Goal: Task Accomplishment & Management: Complete application form

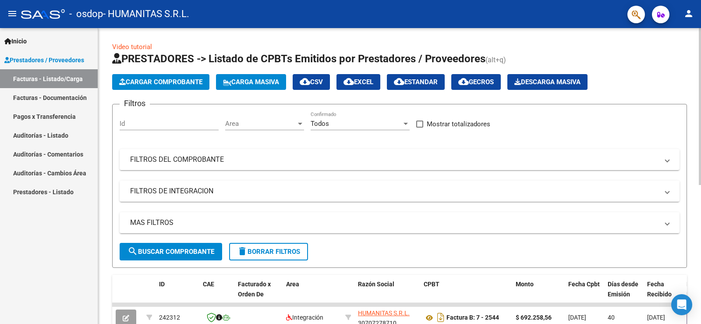
click at [634, 35] on div "Video tutorial PRESTADORES -> Listado de CPBTs Emitidos por Prestadores / Prove…" at bounding box center [399, 303] width 602 height 550
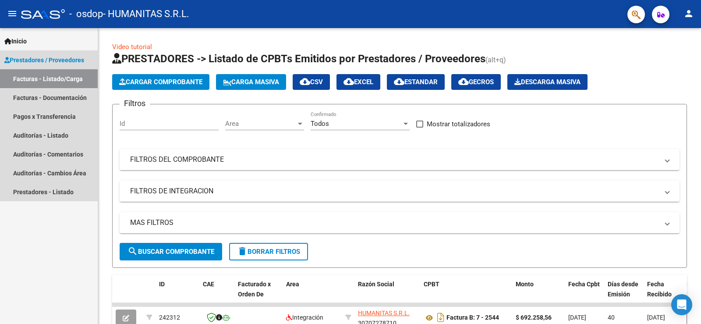
click at [66, 78] on link "Facturas - Listado/Carga" at bounding box center [49, 78] width 98 height 19
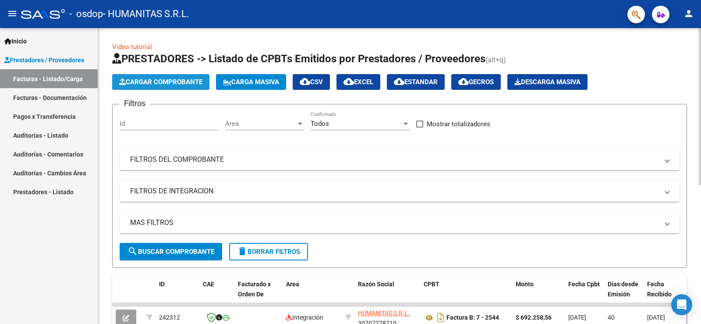
click at [163, 83] on span "Cargar Comprobante" at bounding box center [160, 82] width 83 height 8
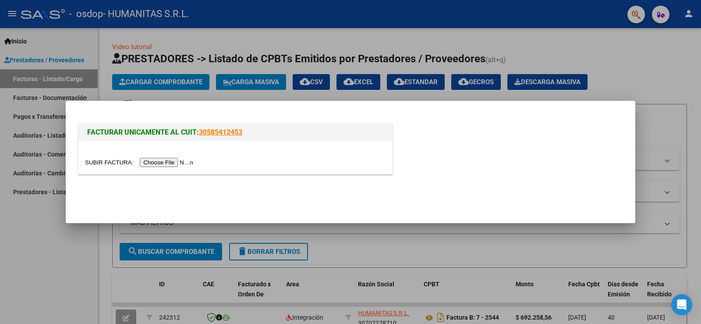
click at [164, 161] on input "file" at bounding box center [140, 162] width 111 height 9
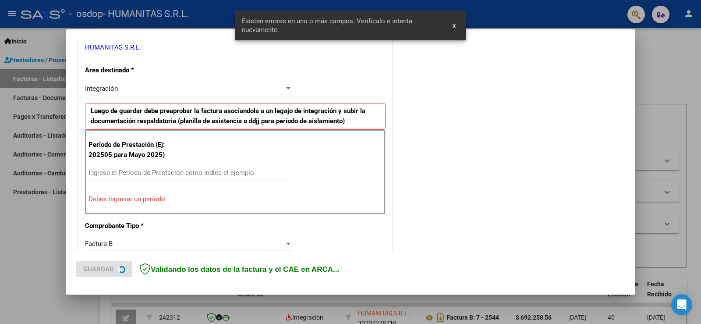
scroll to position [183, 0]
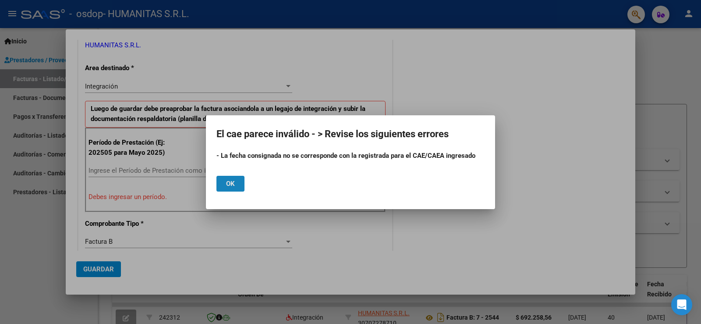
click at [230, 186] on span "Ok" at bounding box center [230, 184] width 9 height 8
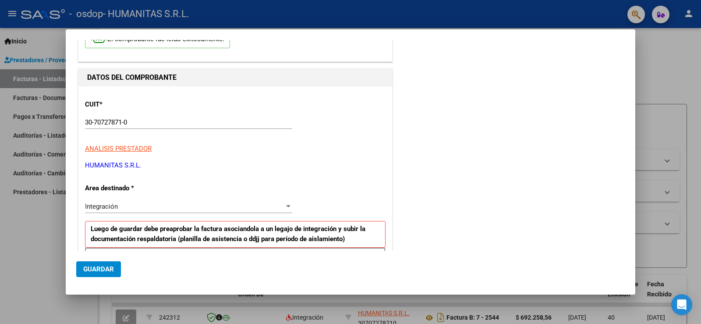
scroll to position [52, 0]
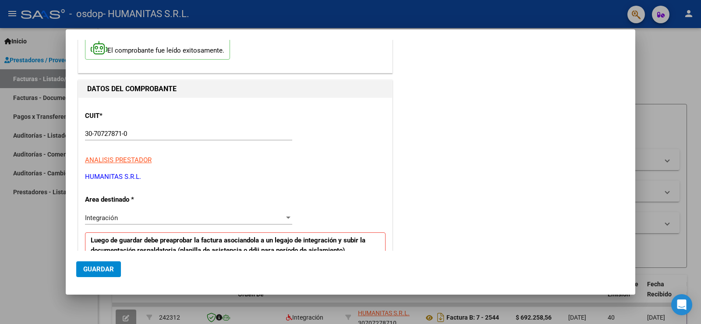
click at [234, 215] on div "Integración" at bounding box center [184, 218] width 199 height 8
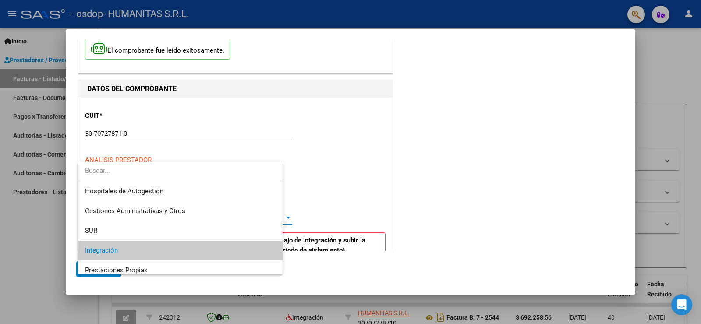
scroll to position [33, 0]
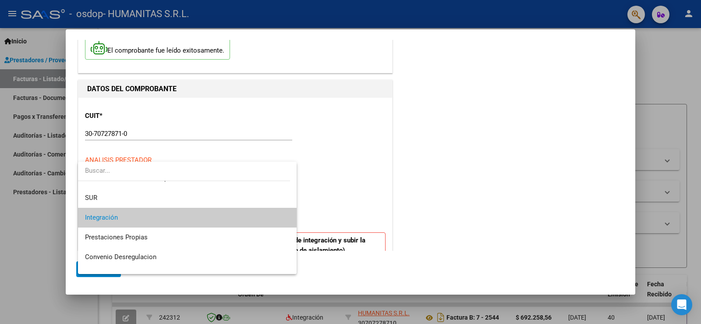
click at [234, 215] on span "Integración" at bounding box center [187, 218] width 204 height 20
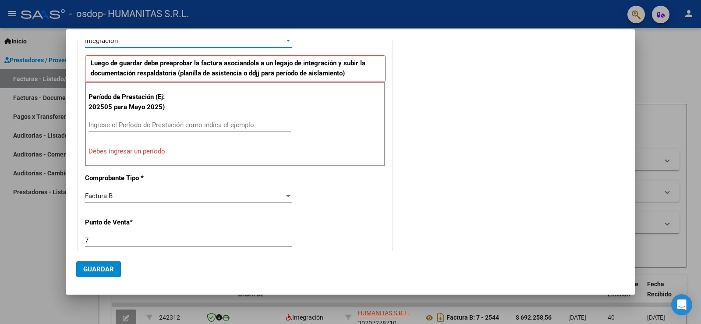
scroll to position [219, 0]
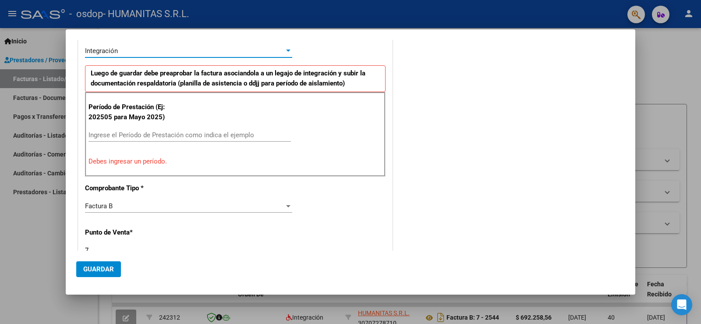
click at [180, 129] on div "Ingrese el Período de Prestación como indica el ejemplo" at bounding box center [189, 134] width 202 height 13
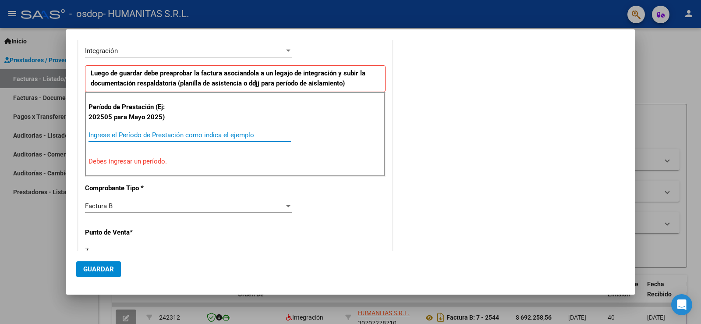
click at [178, 134] on input "Ingrese el Período de Prestación como indica el ejemplo" at bounding box center [189, 135] width 202 height 8
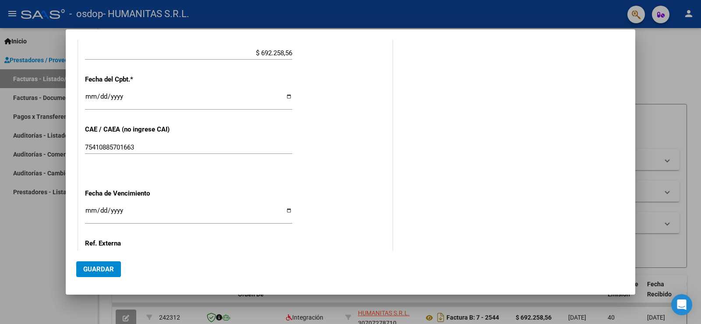
scroll to position [525, 0]
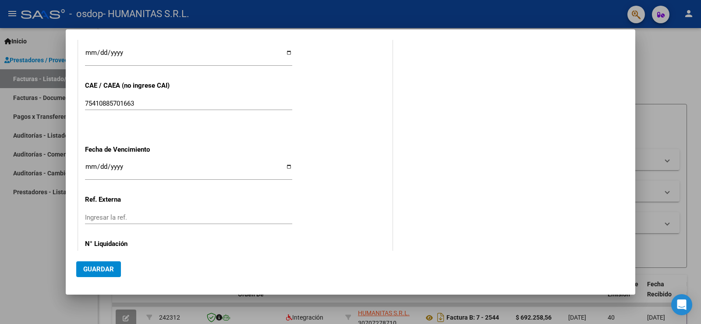
type input "202509"
click at [286, 51] on input "[DATE]" at bounding box center [188, 56] width 207 height 14
type input "[DATE]"
click at [285, 166] on input "Ingresar la fecha" at bounding box center [188, 170] width 207 height 14
type input "[DATE]"
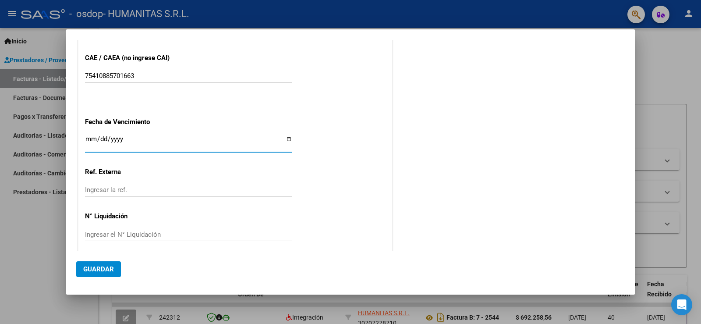
scroll to position [560, 0]
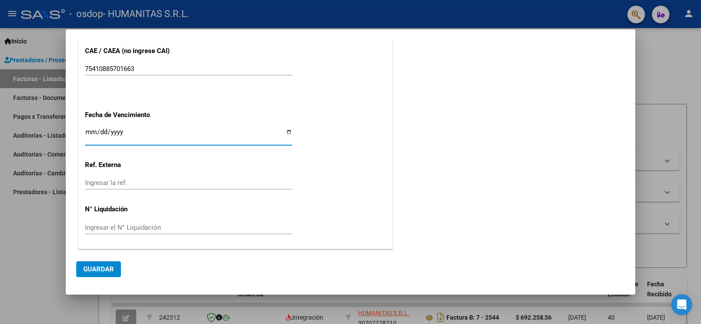
click at [101, 275] on button "Guardar" at bounding box center [98, 269] width 45 height 16
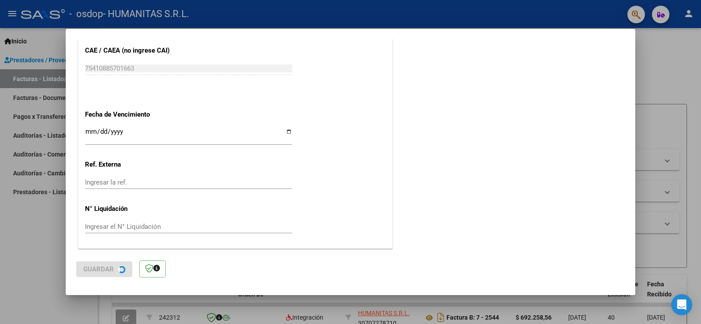
scroll to position [0, 0]
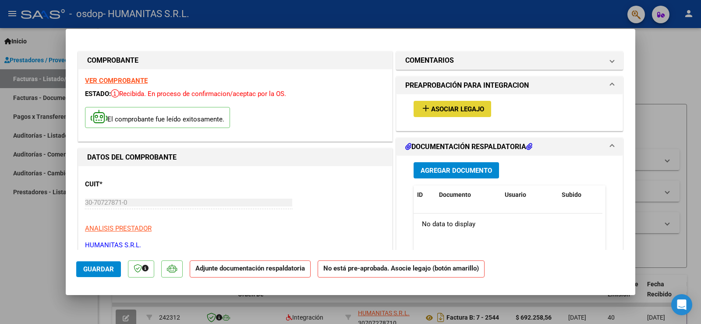
click at [456, 110] on span "Asociar Legajo" at bounding box center [457, 109] width 53 height 8
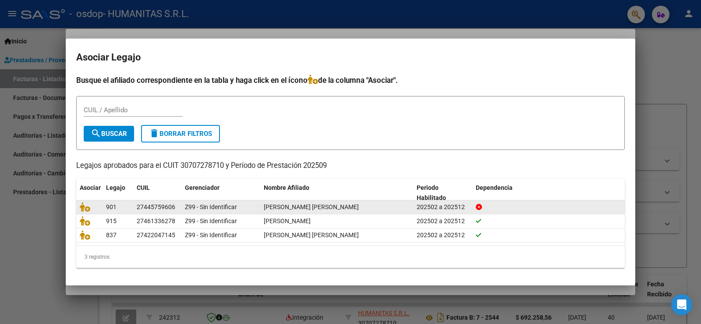
click at [370, 208] on div "[PERSON_NAME] [PERSON_NAME]" at bounding box center [337, 207] width 146 height 10
click at [370, 204] on div "[PERSON_NAME] [PERSON_NAME]" at bounding box center [337, 207] width 146 height 10
click at [480, 207] on icon at bounding box center [478, 207] width 6 height 6
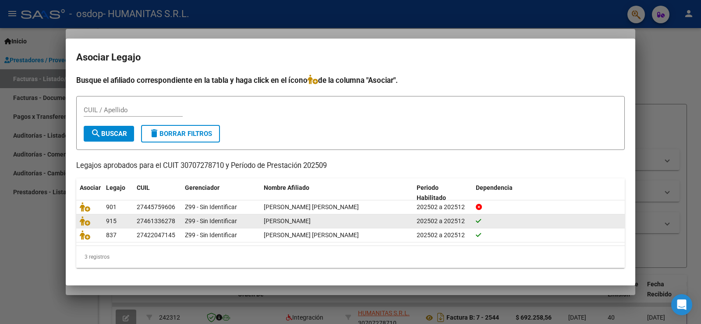
click at [357, 215] on datatable-body-cell "[PERSON_NAME]" at bounding box center [336, 221] width 153 height 14
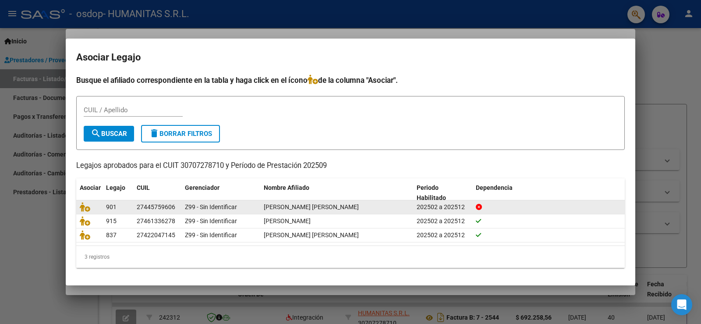
click at [319, 203] on span "[PERSON_NAME] [PERSON_NAME]" at bounding box center [311, 206] width 95 height 7
click at [87, 208] on icon at bounding box center [85, 207] width 11 height 10
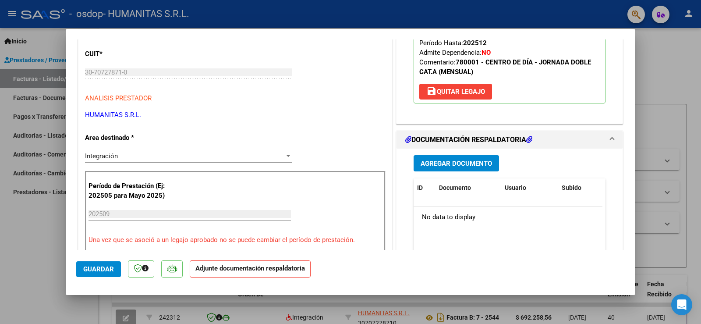
scroll to position [131, 0]
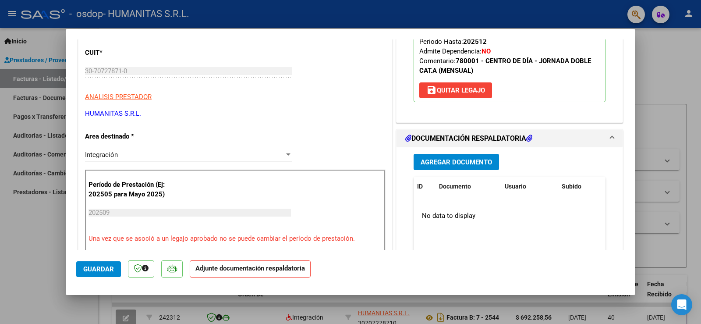
click at [457, 158] on span "Agregar Documento" at bounding box center [455, 162] width 71 height 8
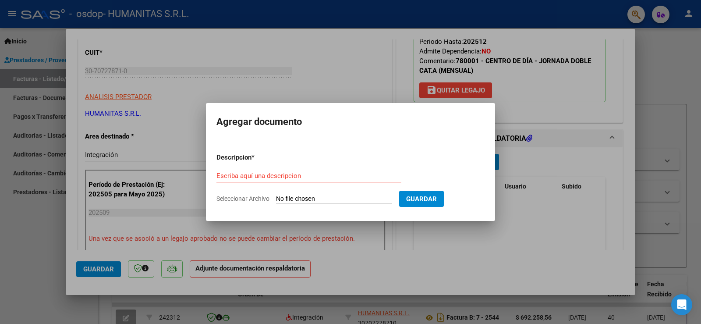
click at [341, 202] on input "Seleccionar Archivo" at bounding box center [334, 199] width 116 height 8
type input "C:\fakepath\Asistencia [DATE].pdf"
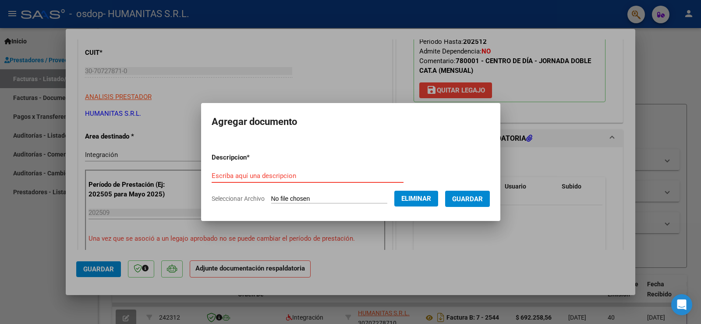
click at [357, 175] on input "Escriba aquí una descripcion" at bounding box center [307, 176] width 192 height 8
type input "Asistencia Septiembre 2025"
click at [463, 199] on span "Guardar" at bounding box center [467, 199] width 31 height 8
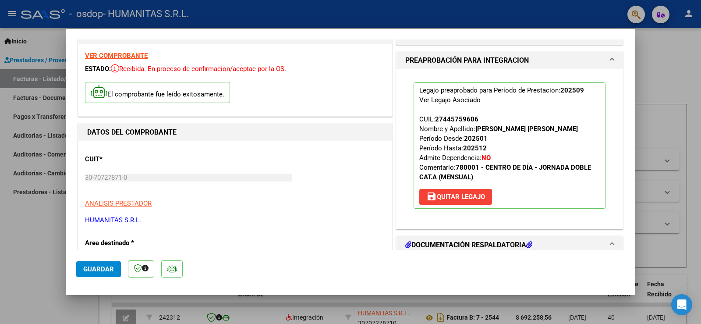
scroll to position [0, 0]
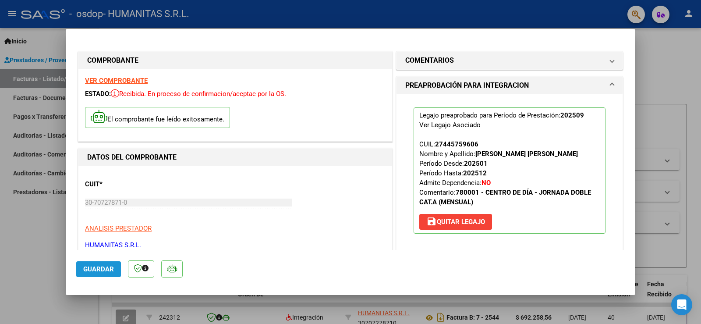
click at [102, 265] on span "Guardar" at bounding box center [98, 269] width 31 height 8
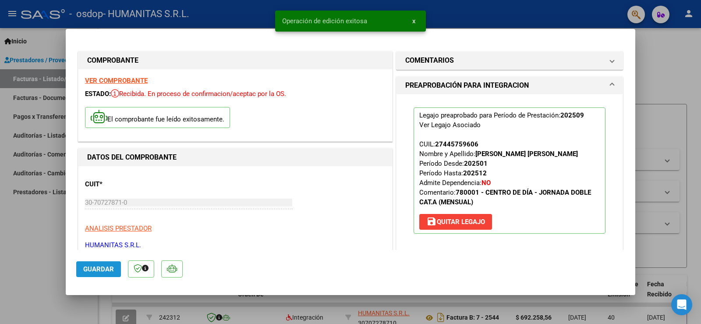
click at [109, 272] on span "Guardar" at bounding box center [98, 269] width 31 height 8
click at [648, 298] on div at bounding box center [350, 162] width 701 height 324
type input "$ 0,00"
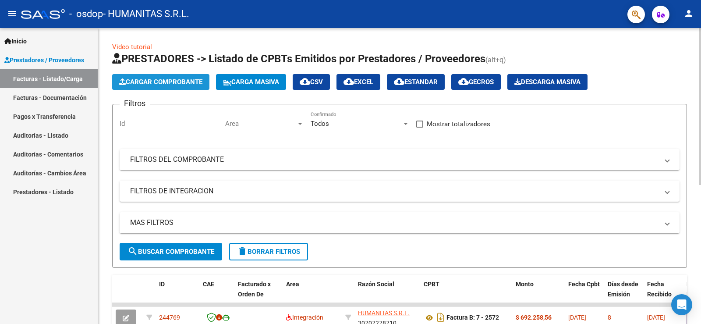
click at [159, 79] on span "Cargar Comprobante" at bounding box center [160, 82] width 83 height 8
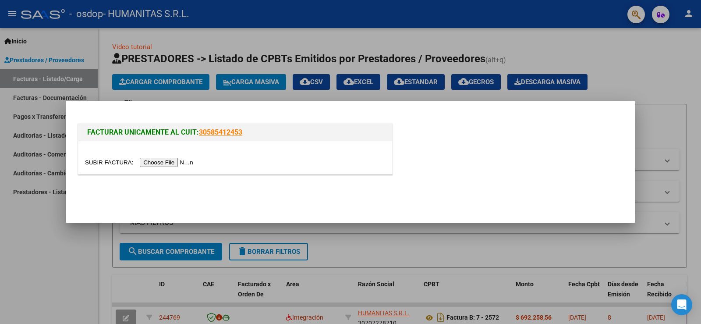
click at [155, 160] on input "file" at bounding box center [140, 162] width 111 height 9
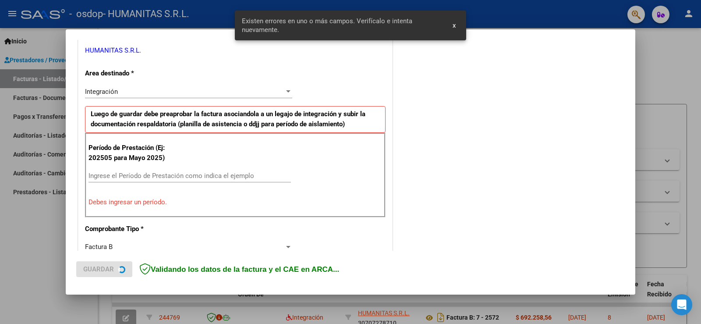
scroll to position [183, 0]
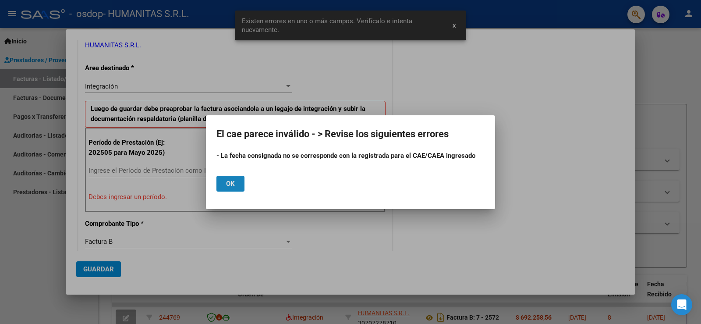
click at [233, 180] on span "Ok" at bounding box center [230, 184] width 9 height 8
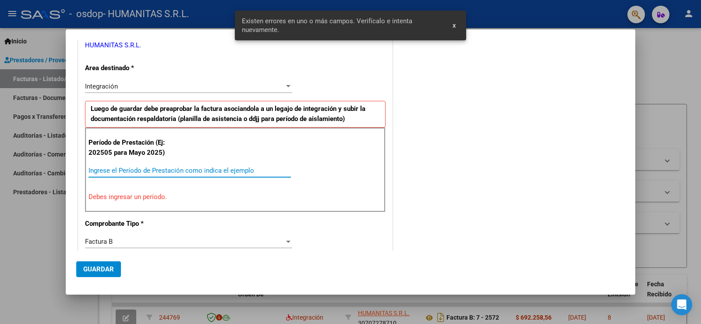
click at [169, 169] on input "Ingrese el Período de Prestación como indica el ejemplo" at bounding box center [189, 170] width 202 height 8
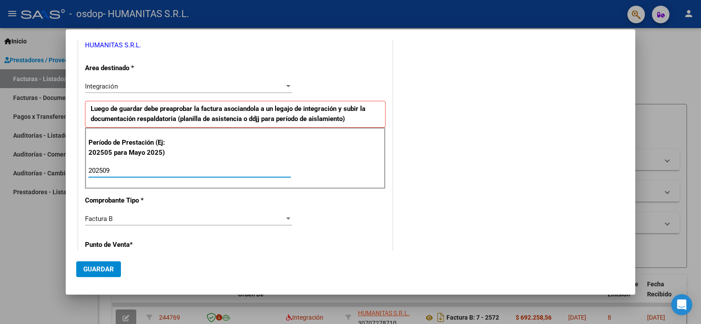
type input "202509"
click at [332, 214] on div "CUIT * 30-70727871-0 Ingresar CUIT ANALISIS PRESTADOR HUMANITAS S.R.L. ARCA Pad…" at bounding box center [234, 295] width 313 height 659
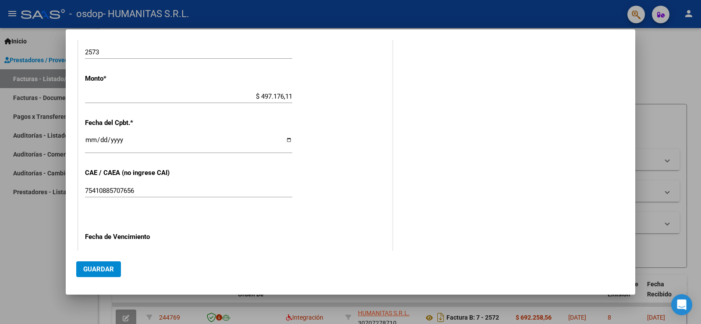
scroll to position [490, 0]
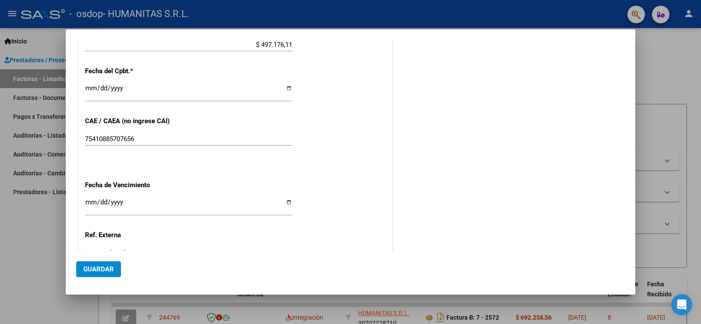
click at [285, 88] on input "[DATE]" at bounding box center [188, 92] width 207 height 14
type input "[DATE]"
click at [283, 205] on input "Ingresar la fecha" at bounding box center [188, 205] width 207 height 14
type input "[DATE]"
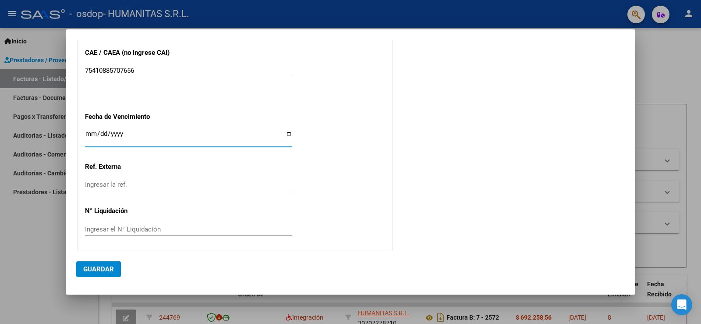
scroll to position [560, 0]
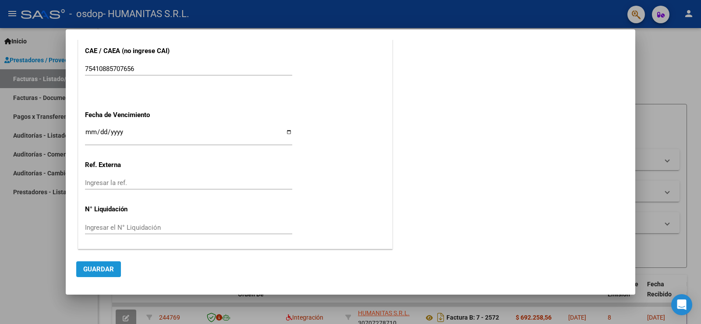
click at [104, 266] on span "Guardar" at bounding box center [98, 269] width 31 height 8
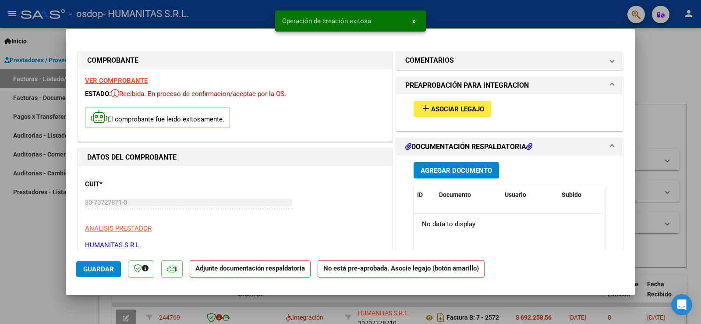
click at [460, 105] on span "Asociar Legajo" at bounding box center [457, 109] width 53 height 8
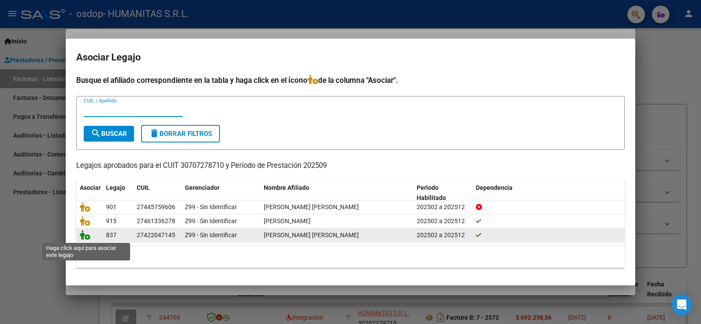
click at [86, 235] on icon at bounding box center [85, 235] width 11 height 10
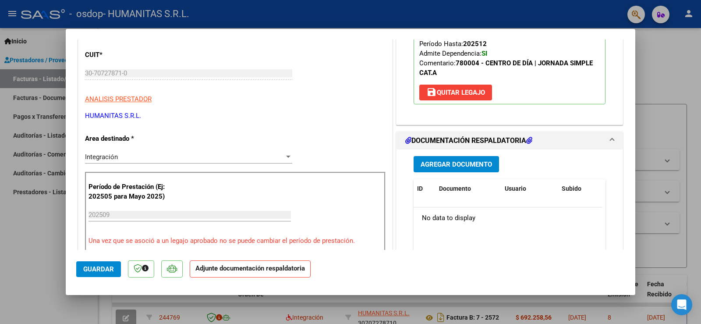
scroll to position [131, 0]
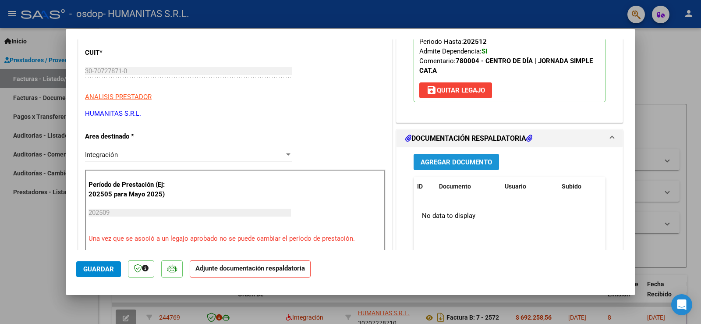
click at [460, 167] on button "Agregar Documento" at bounding box center [455, 162] width 85 height 16
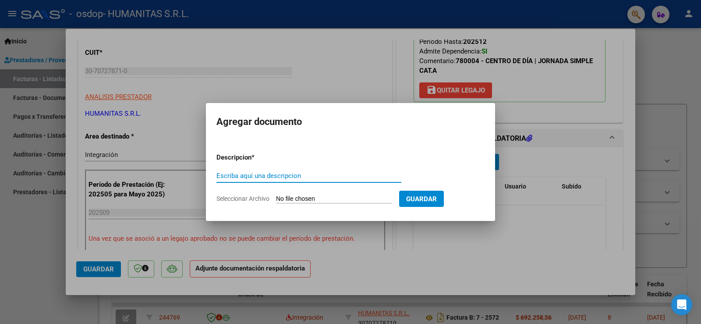
click at [335, 172] on input "Escriba aquí una descripcion" at bounding box center [308, 176] width 185 height 8
type input "Asistencia Septiembre 2025"
click at [379, 206] on form "Descripcion * Asistencia [DATE] Escriba aquí una descripcion Seleccionar Archiv…" at bounding box center [350, 178] width 268 height 64
click at [379, 197] on input "Seleccionar Archivo" at bounding box center [334, 199] width 116 height 8
type input "C:\fakepath\Asistencia [DATE].pdf"
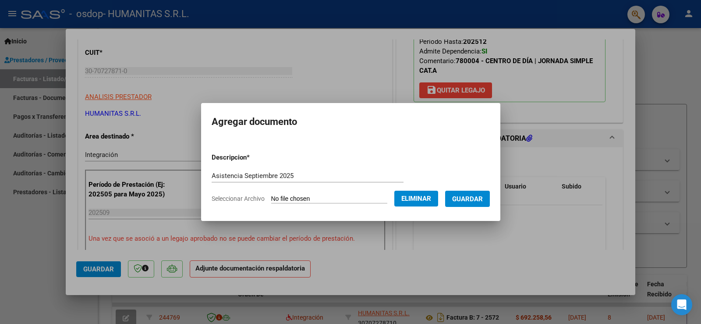
click at [480, 199] on span "Guardar" at bounding box center [467, 199] width 31 height 8
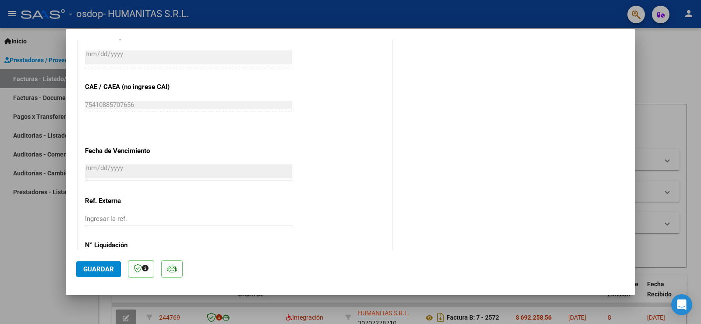
scroll to position [574, 0]
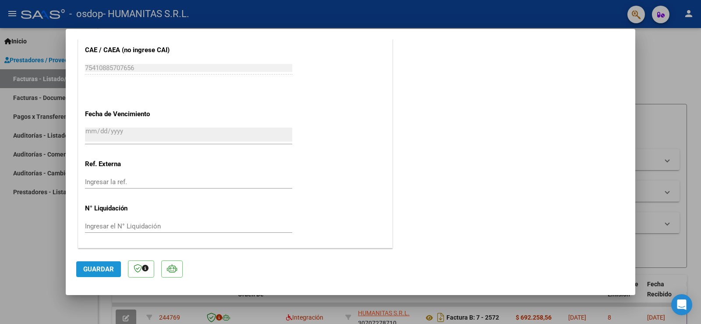
click at [98, 268] on span "Guardar" at bounding box center [98, 269] width 31 height 8
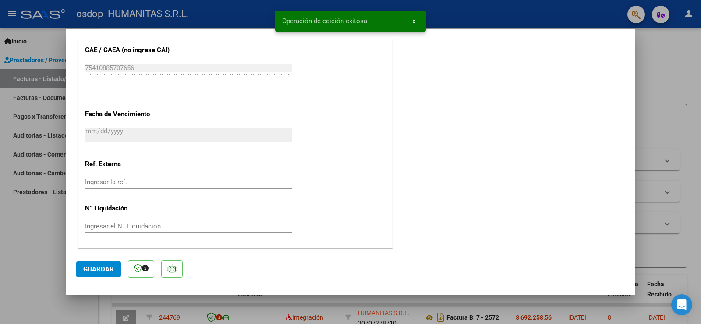
click at [676, 106] on div at bounding box center [350, 162] width 701 height 324
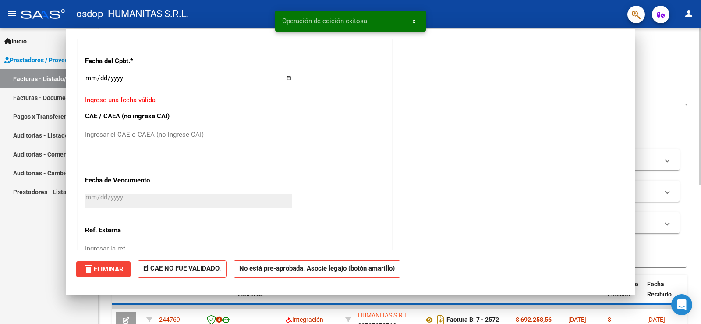
scroll to position [0, 0]
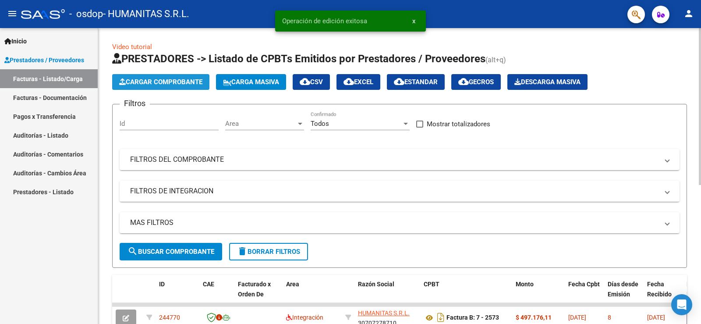
click at [174, 81] on span "Cargar Comprobante" at bounding box center [160, 82] width 83 height 8
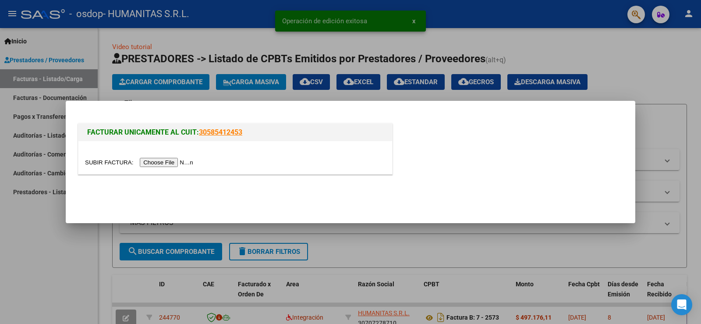
click at [166, 163] on input "file" at bounding box center [140, 162] width 111 height 9
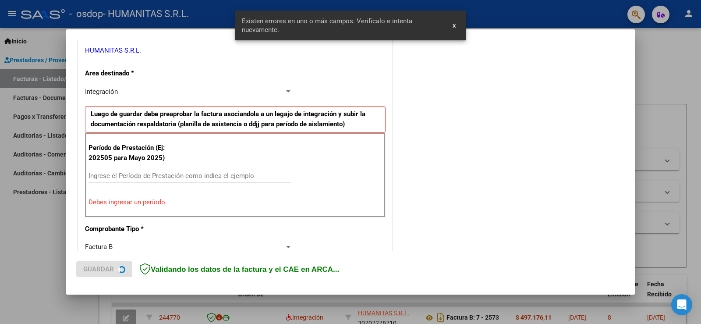
scroll to position [183, 0]
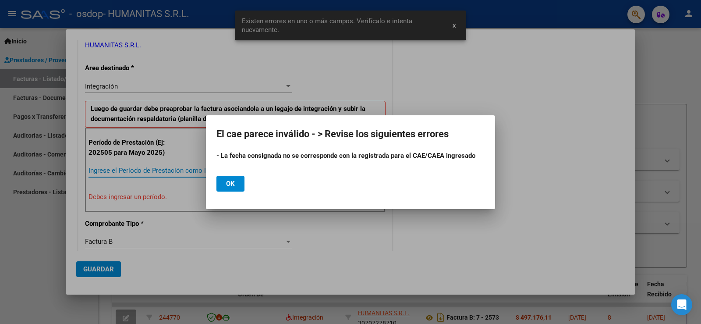
click at [183, 170] on div "COMPROBANTE VER COMPROBANTE El comprobante fue leído exitosamente. DATOS DEL CO…" at bounding box center [350, 162] width 701 height 324
click at [229, 184] on span "Ok" at bounding box center [230, 184] width 9 height 8
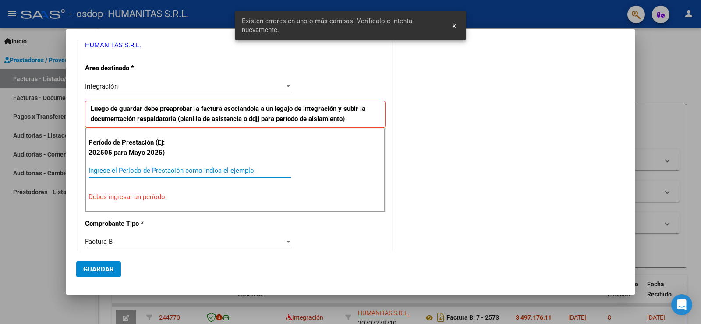
click at [165, 162] on div "Período de Prestación (Ej: 202505 para Mayo 2025) Ingrese el Período de Prestac…" at bounding box center [235, 169] width 300 height 84
click at [166, 171] on input "Ingrese el Período de Prestación como indica el ejemplo" at bounding box center [189, 170] width 202 height 8
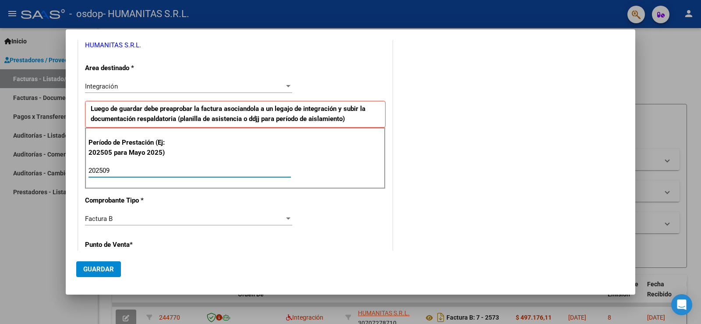
type input "202509"
click at [323, 222] on div "CUIT * 30-70727871-0 Ingresar CUIT ANALISIS PRESTADOR HUMANITAS S.R.L. ARCA Pad…" at bounding box center [234, 295] width 313 height 659
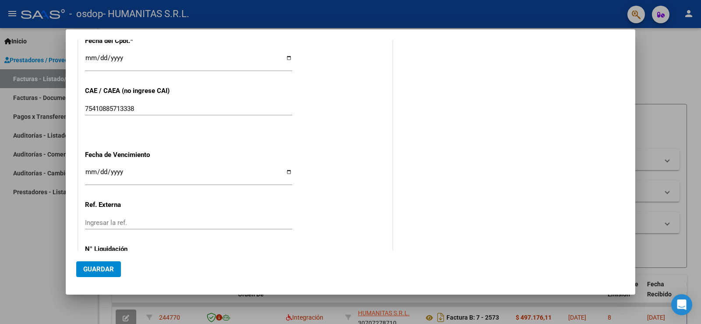
scroll to position [534, 0]
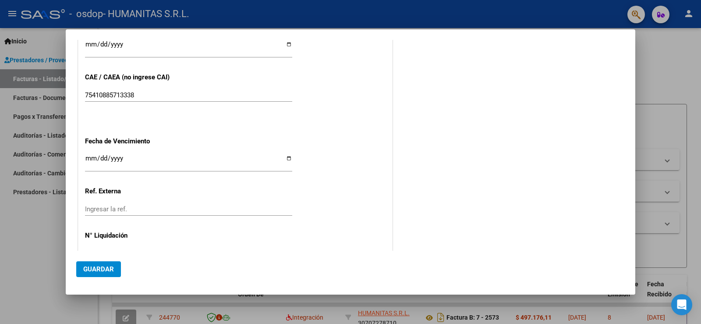
click at [288, 46] on input "[DATE]" at bounding box center [188, 48] width 207 height 14
type input "[DATE]"
click at [287, 154] on div "Ingresar la fecha" at bounding box center [188, 162] width 207 height 19
click at [284, 159] on input "Ingresar la fecha" at bounding box center [188, 162] width 207 height 14
type input "[DATE]"
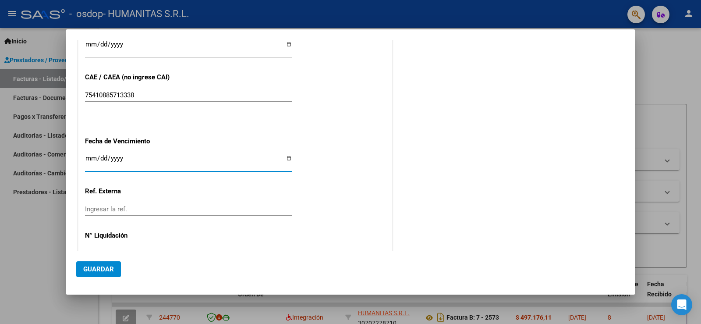
scroll to position [560, 0]
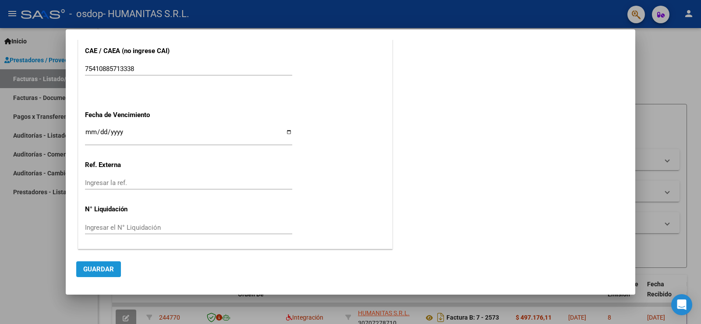
click at [104, 269] on span "Guardar" at bounding box center [98, 269] width 31 height 8
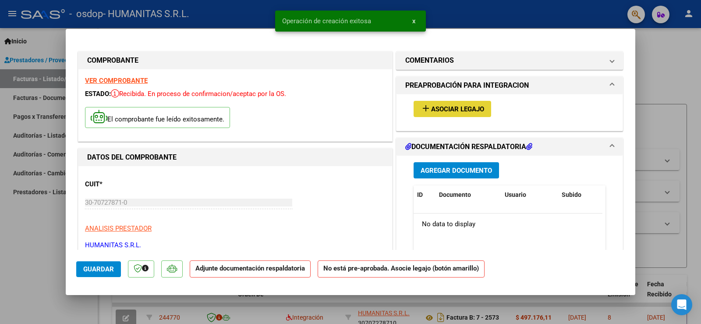
click at [462, 105] on span "Asociar Legajo" at bounding box center [457, 109] width 53 height 8
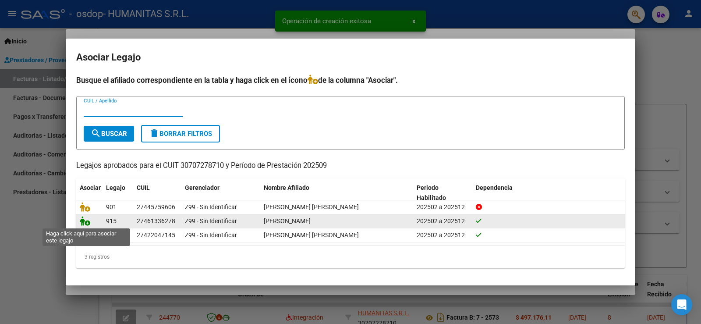
click at [85, 222] on icon at bounding box center [85, 221] width 11 height 10
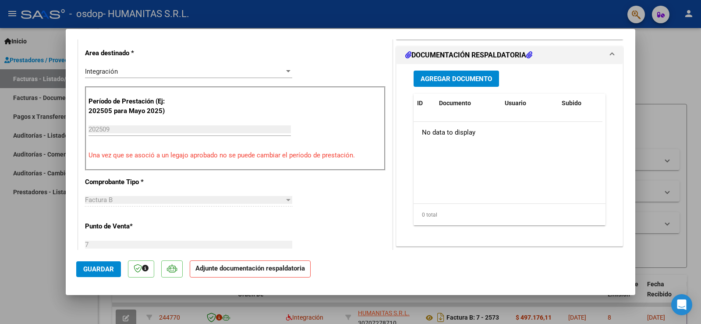
scroll to position [219, 0]
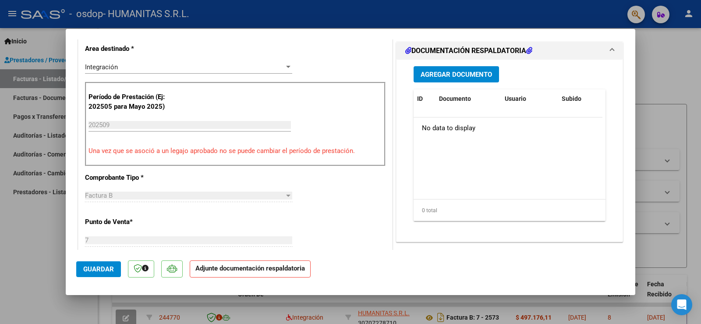
click at [473, 75] on span "Agregar Documento" at bounding box center [455, 74] width 71 height 8
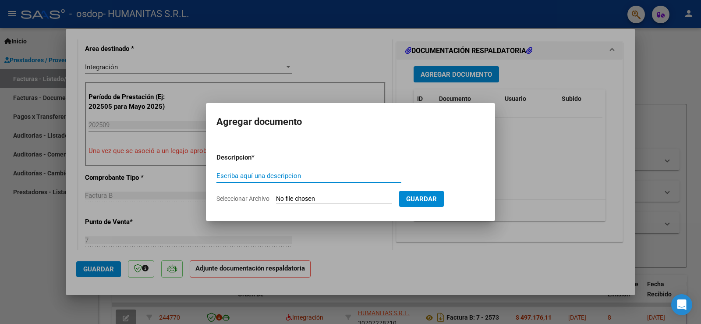
click at [308, 174] on input "Escriba aquí una descripcion" at bounding box center [308, 176] width 185 height 8
type input "Asistencia Septiembre 2025"
click at [361, 195] on input "Seleccionar Archivo" at bounding box center [334, 199] width 116 height 8
type input "C:\fakepath\Asistencia [DATE].pdf"
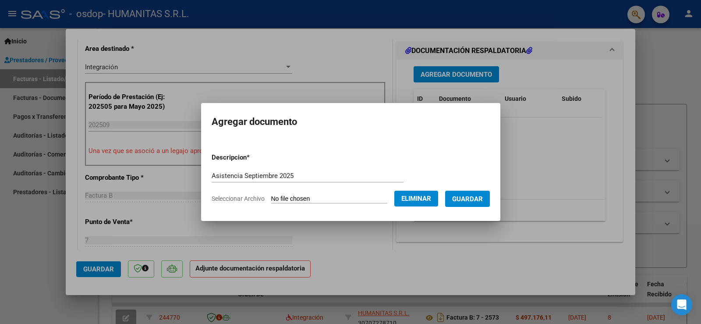
click at [477, 200] on span "Guardar" at bounding box center [467, 199] width 31 height 8
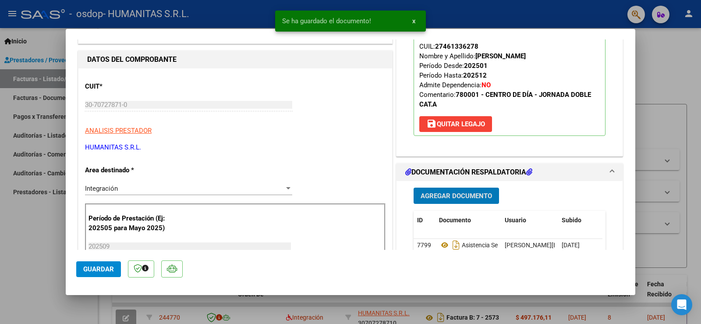
scroll to position [263, 0]
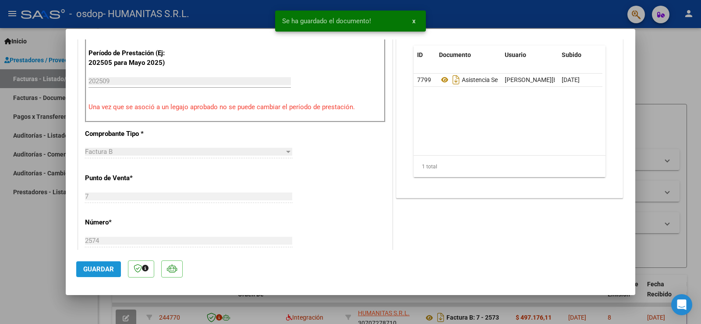
click at [96, 270] on span "Guardar" at bounding box center [98, 269] width 31 height 8
click at [665, 183] on div at bounding box center [350, 162] width 701 height 324
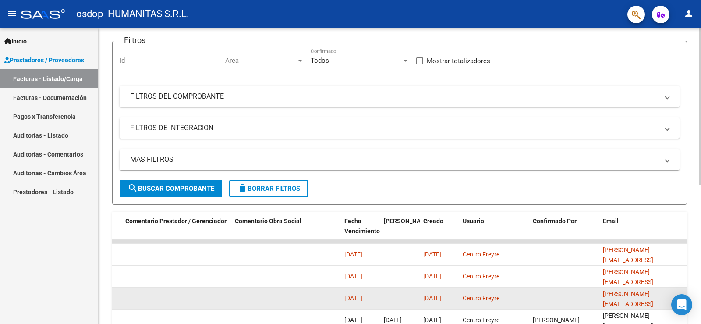
scroll to position [0, 0]
